Goal: Transaction & Acquisition: Purchase product/service

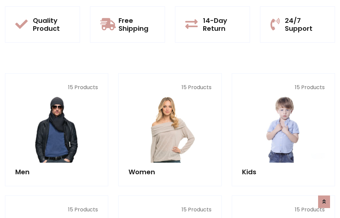
scroll to position [34, 0]
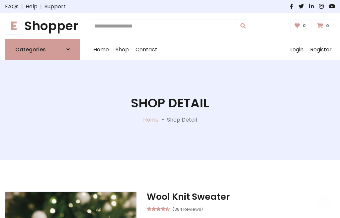
click at [42, 26] on h1 "E Shopper" at bounding box center [42, 26] width 75 height 15
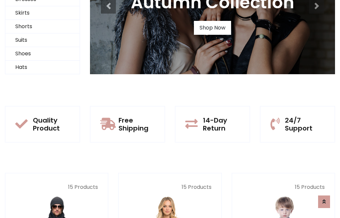
scroll to position [64, 0]
